Goal: Check status: Check status

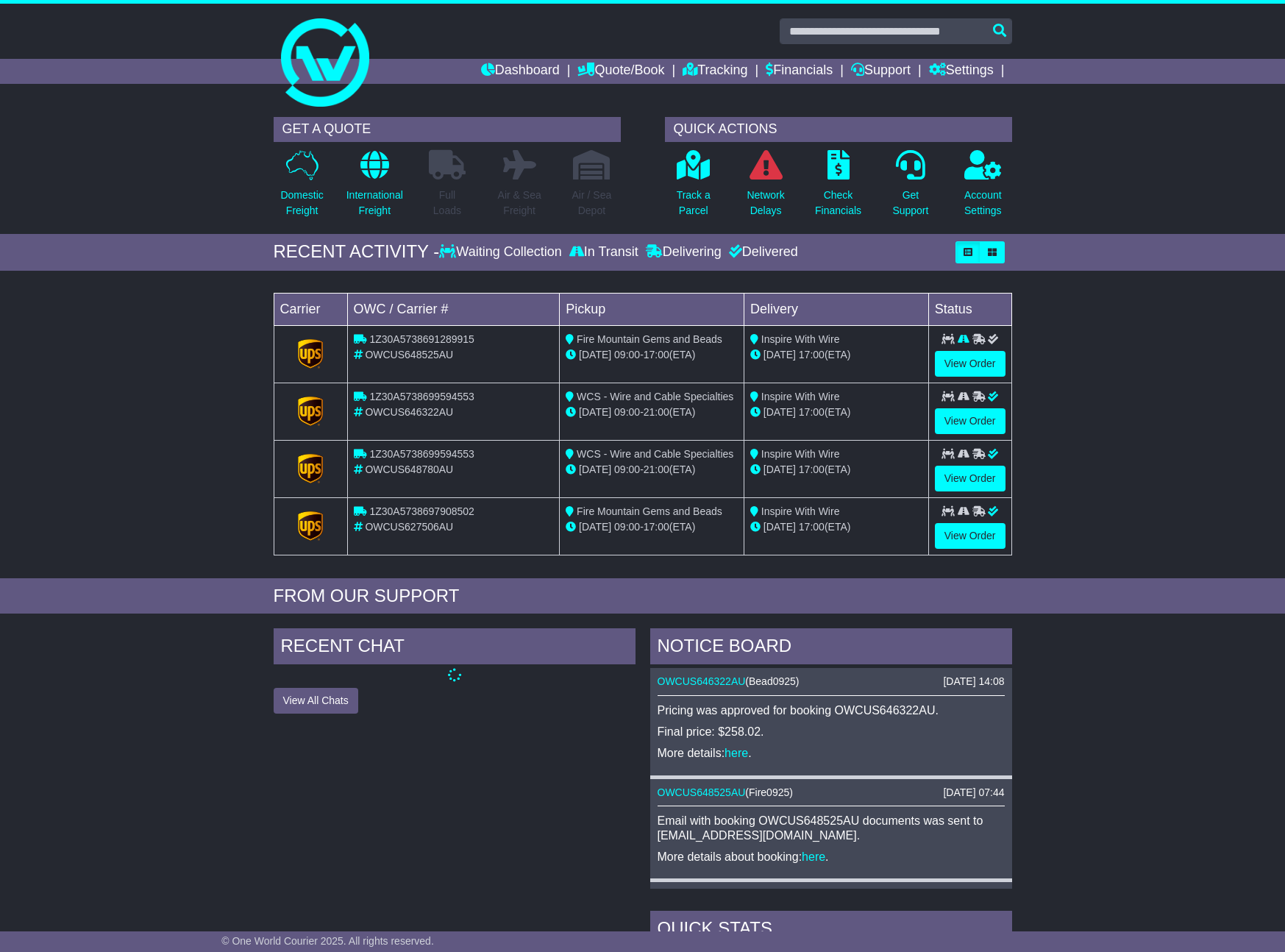
scroll to position [10, 0]
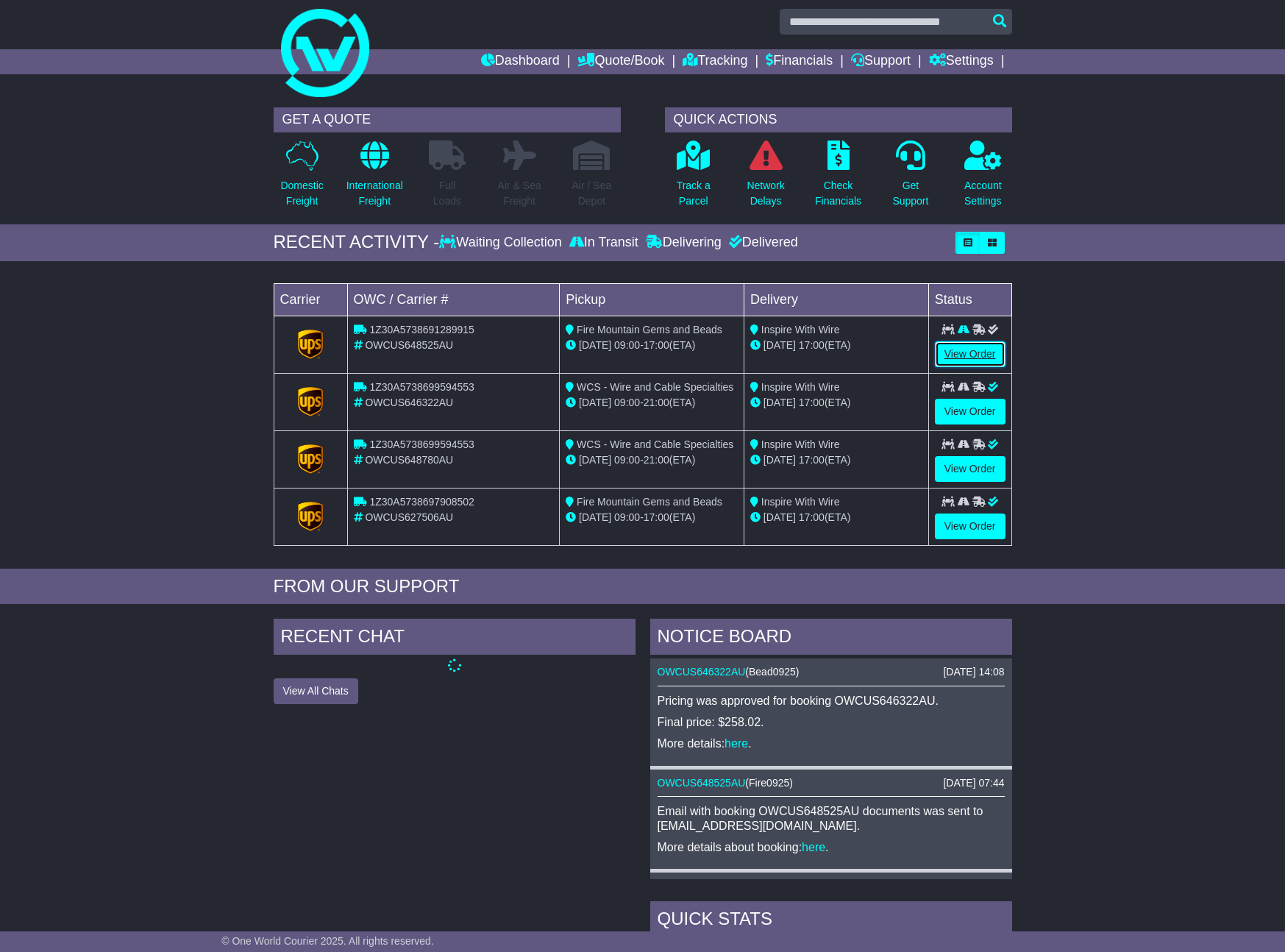
click at [978, 352] on link "View Order" at bounding box center [970, 354] width 71 height 26
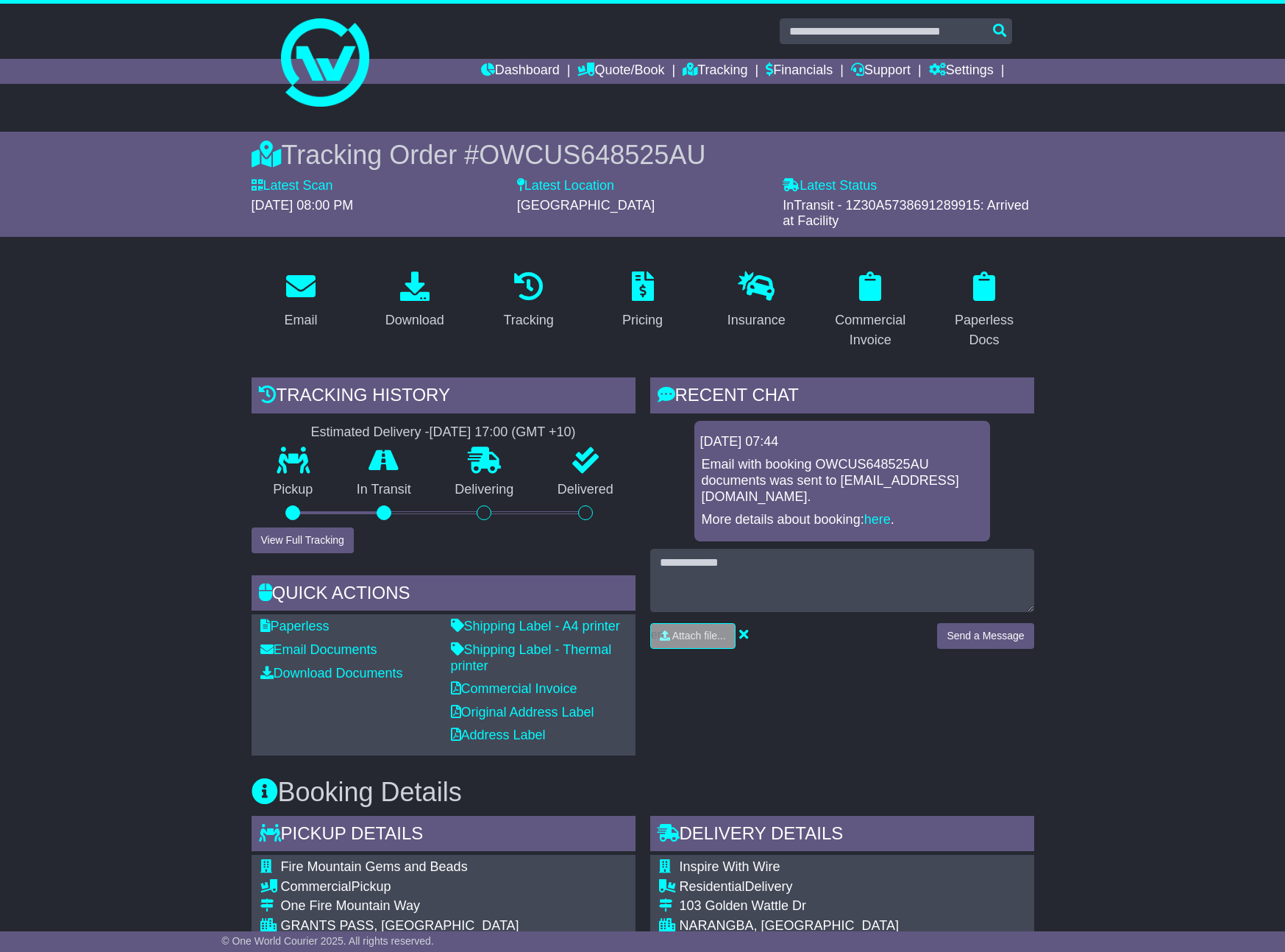
scroll to position [19, 0]
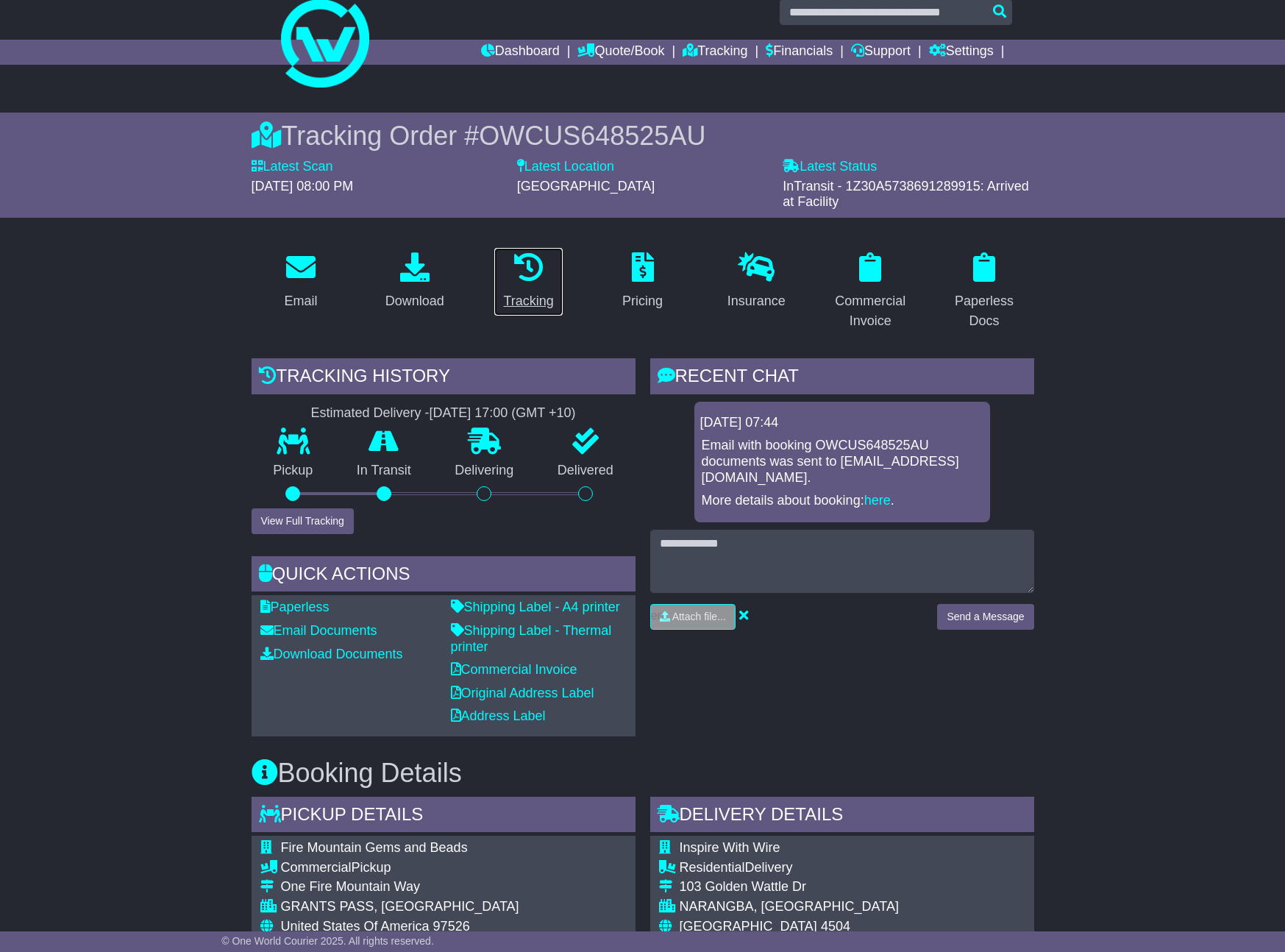
click at [534, 299] on div "Tracking" at bounding box center [528, 301] width 50 height 20
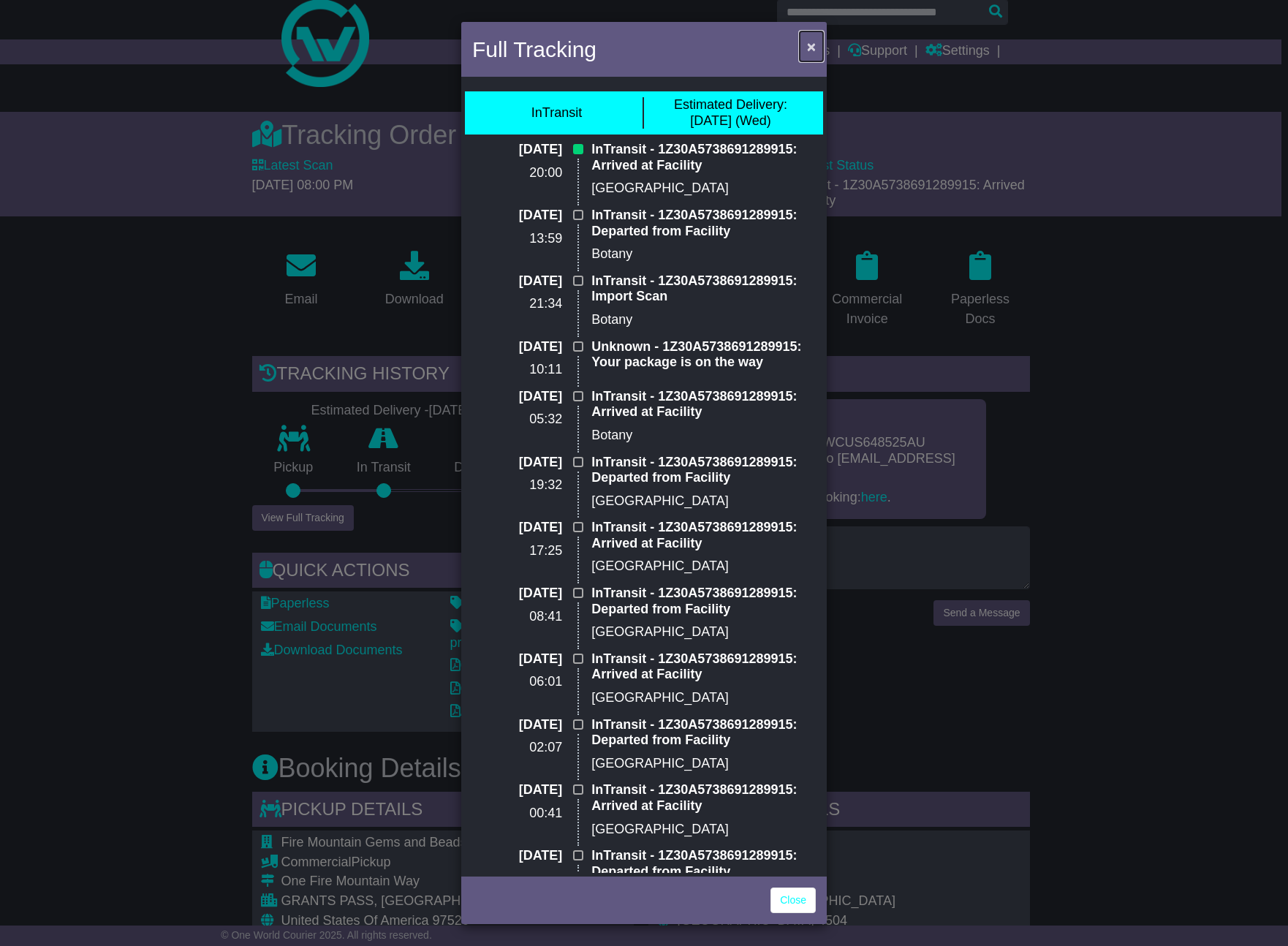
click at [813, 48] on span "×" at bounding box center [812, 46] width 9 height 17
